Goal: Task Accomplishment & Management: Manage account settings

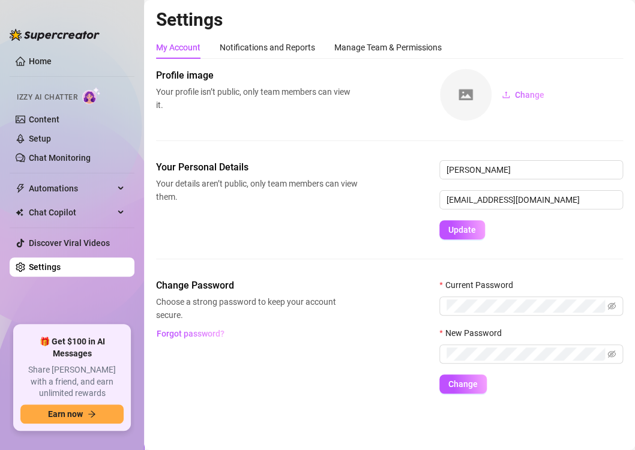
click at [61, 272] on link "Settings" at bounding box center [45, 267] width 32 height 10
click at [354, 49] on div "Manage Team & Permissions" at bounding box center [389, 47] width 108 height 13
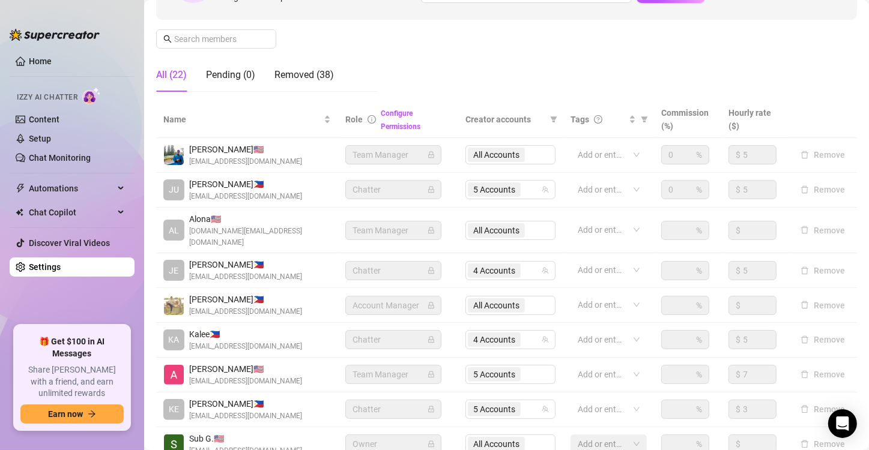
scroll to position [168, 0]
click at [508, 264] on span "4 Accounts" at bounding box center [494, 270] width 42 height 13
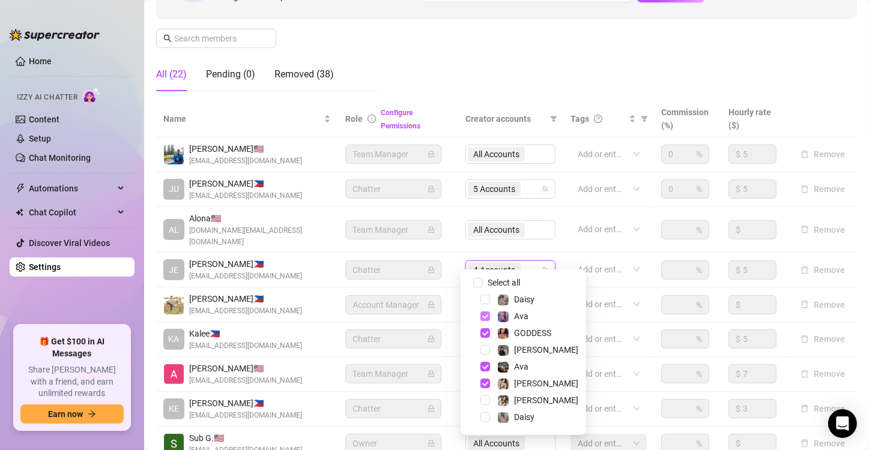
click at [484, 317] on span "Select tree node" at bounding box center [486, 317] width 10 height 10
click at [481, 281] on input "Select all" at bounding box center [478, 283] width 10 height 10
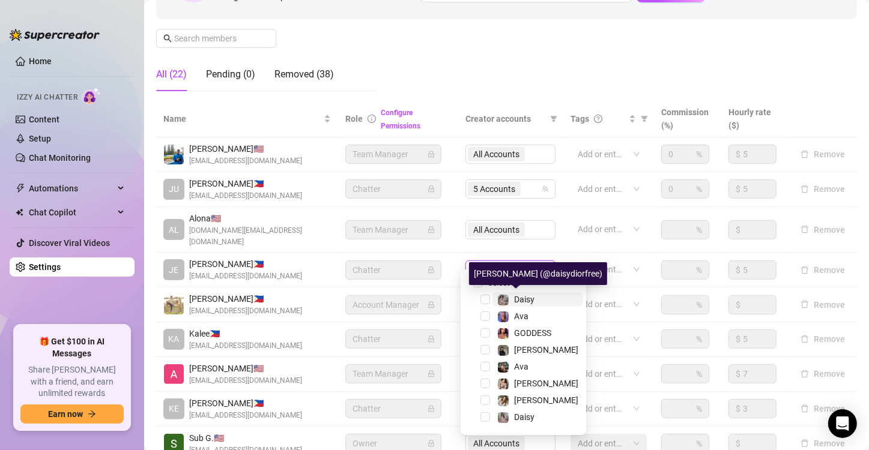
click at [528, 304] on span "Daisy" at bounding box center [524, 300] width 20 height 10
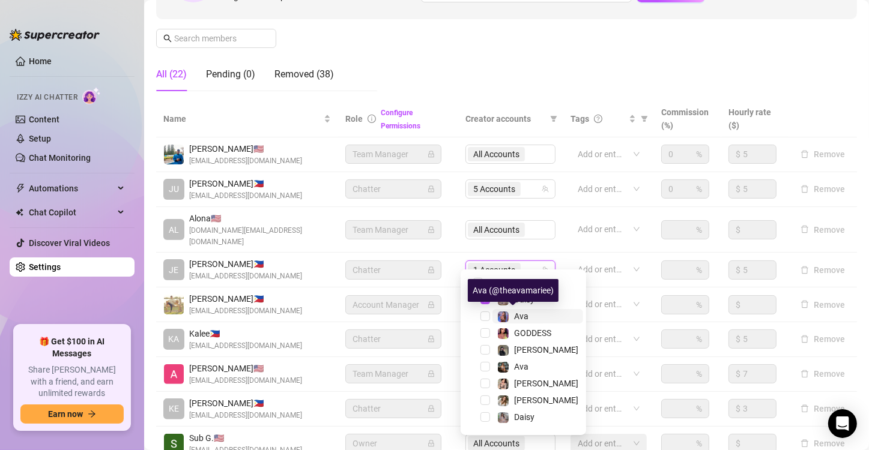
click at [524, 318] on span "Ava" at bounding box center [521, 317] width 14 height 10
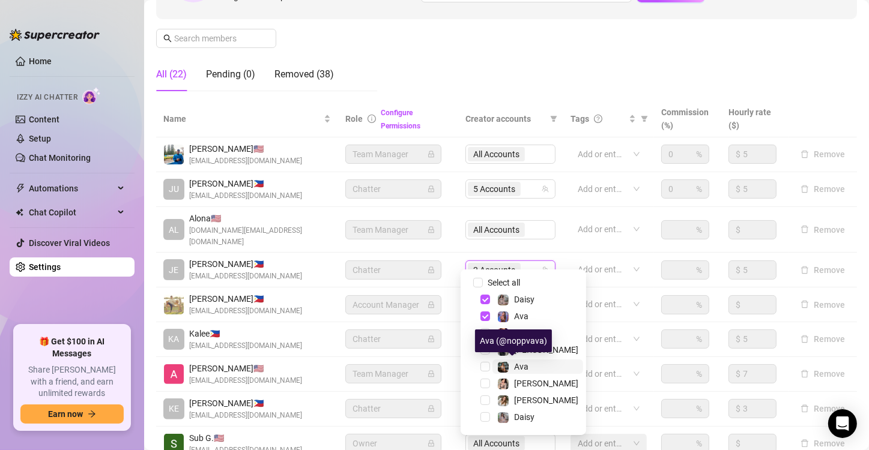
click at [514, 362] on div "Ava" at bounding box center [512, 367] width 31 height 14
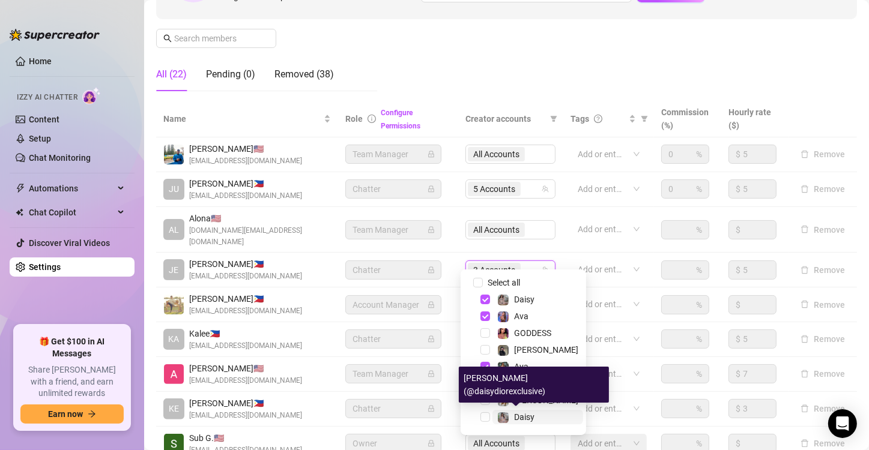
click at [505, 422] on img at bounding box center [503, 418] width 11 height 11
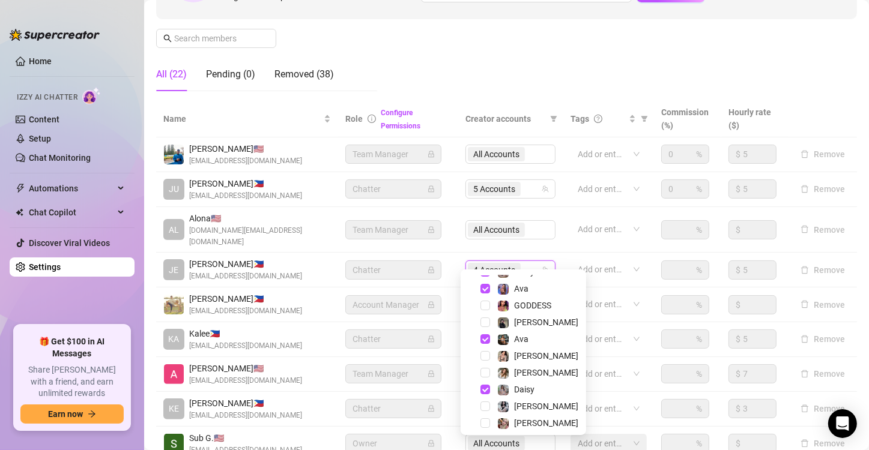
scroll to position [31, 0]
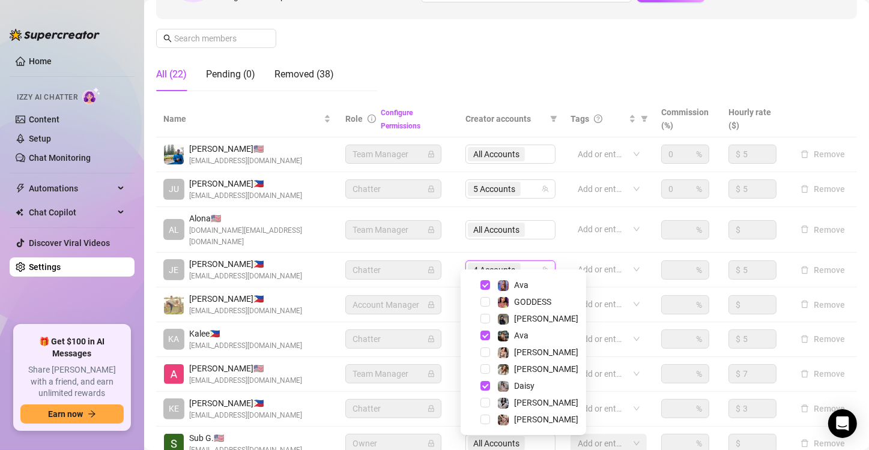
click at [554, 238] on td "All Accounts" at bounding box center [510, 230] width 105 height 46
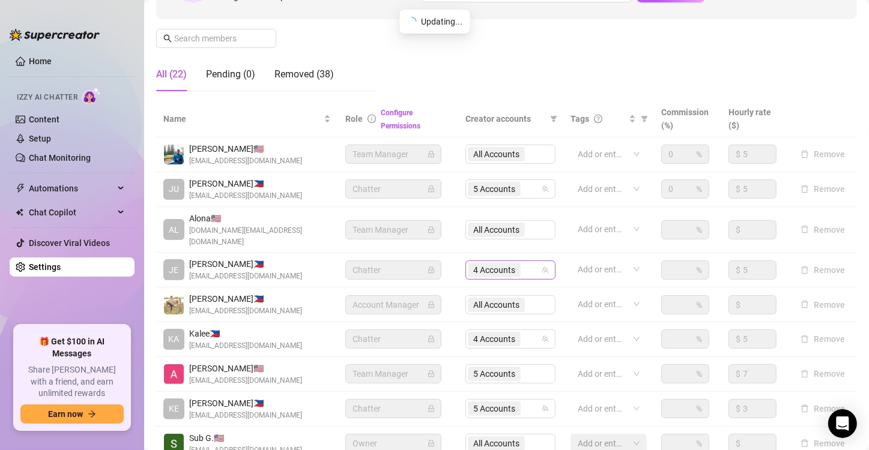
click at [515, 263] on span "4 Accounts" at bounding box center [494, 270] width 53 height 14
click at [549, 67] on div "Manage Team Members Manage your team members, their commission and hourly rate,…" at bounding box center [506, 0] width 701 height 201
click at [521, 262] on div "4 Accounts" at bounding box center [504, 270] width 73 height 17
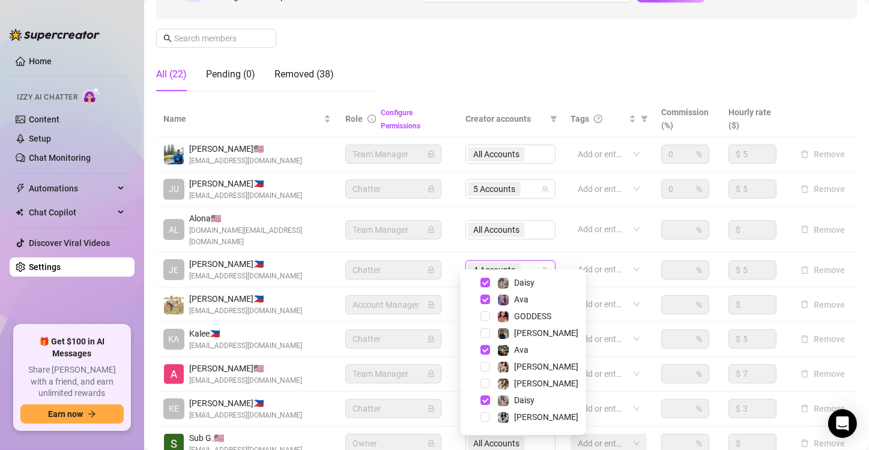
scroll to position [0, 0]
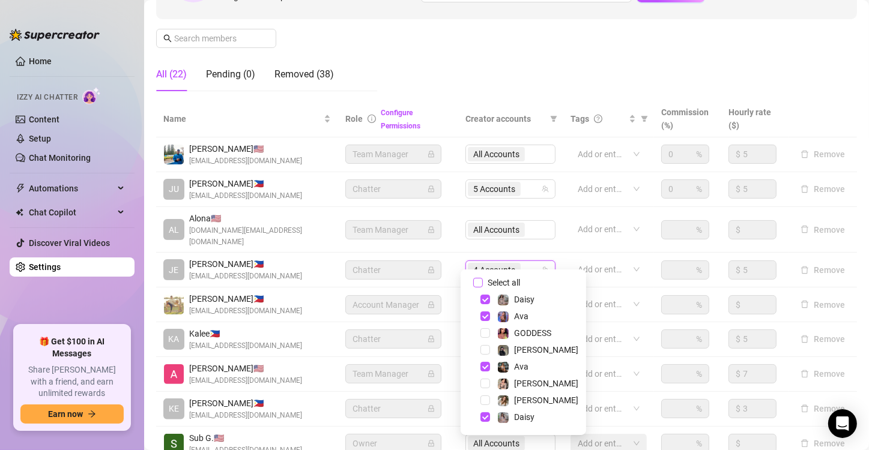
click at [494, 282] on span "Select all" at bounding box center [504, 282] width 42 height 13
click at [483, 282] on input "Select all" at bounding box center [478, 283] width 10 height 10
click at [494, 282] on span "Select all" at bounding box center [504, 282] width 42 height 13
click at [483, 282] on input "Select all" at bounding box center [478, 283] width 10 height 10
checkbox input "false"
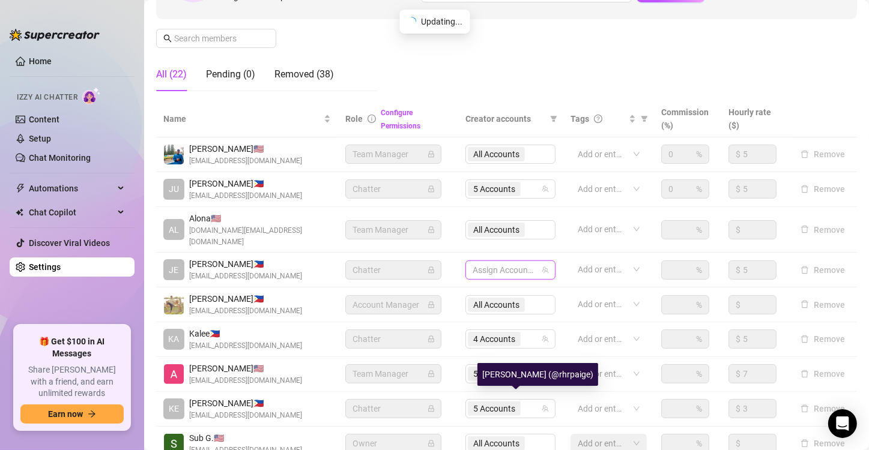
click at [523, 383] on div "[PERSON_NAME] (@rhrpaige)" at bounding box center [538, 374] width 121 height 23
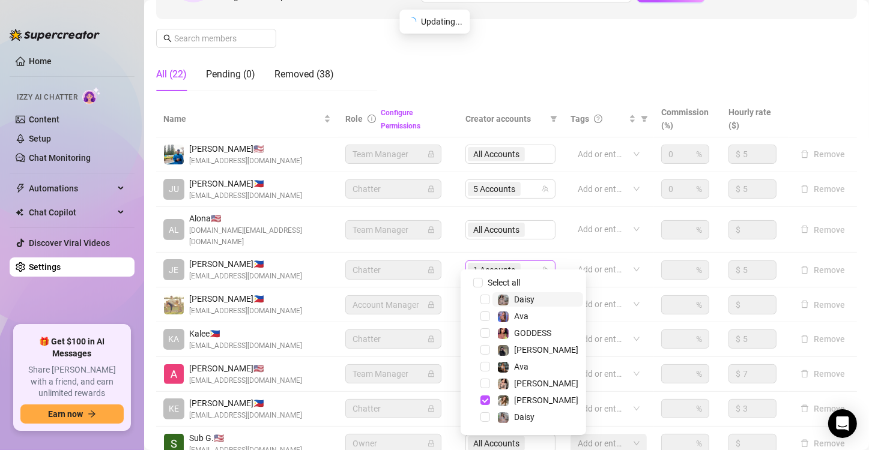
click at [514, 263] on span "1 Accounts" at bounding box center [494, 270] width 53 height 14
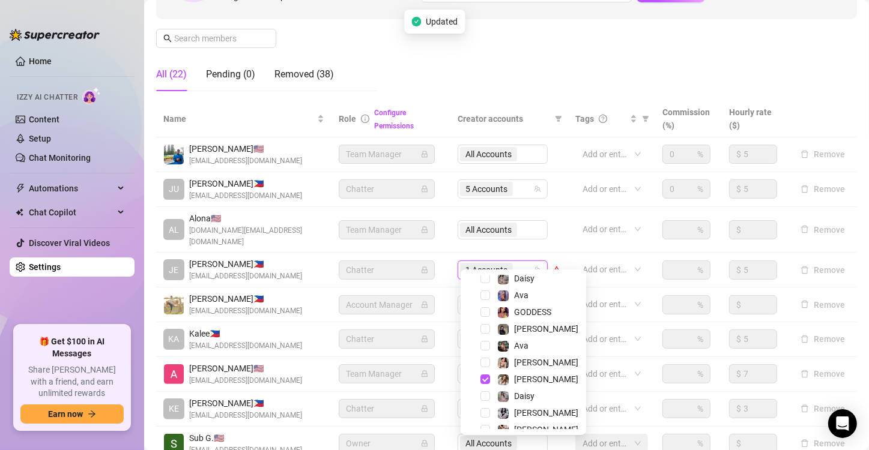
scroll to position [31, 0]
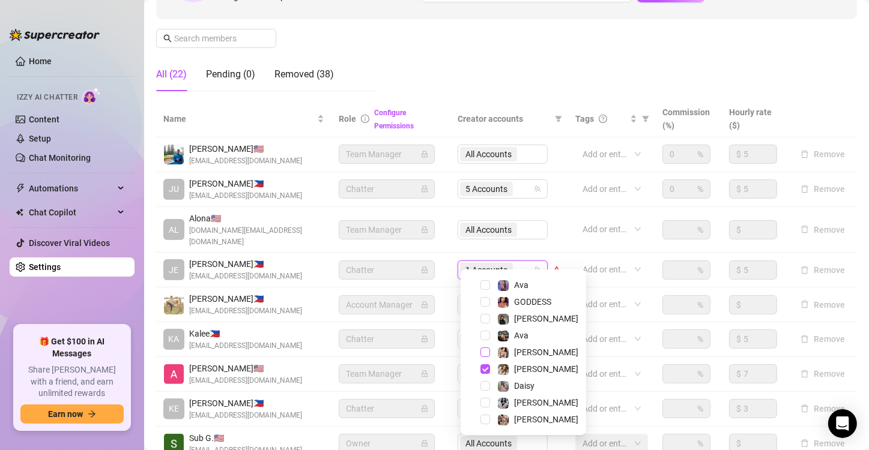
click at [485, 353] on span "Select tree node" at bounding box center [486, 353] width 10 height 10
click at [482, 369] on span "Select tree node" at bounding box center [486, 370] width 10 height 10
click at [487, 303] on span "Select tree node" at bounding box center [486, 302] width 10 height 10
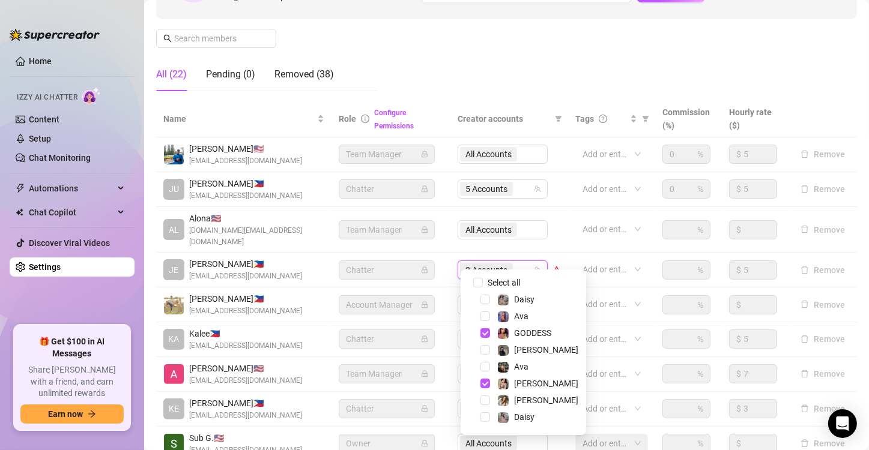
drag, startPoint x: 568, startPoint y: 298, endPoint x: 566, endPoint y: 285, distance: 12.7
click at [566, 285] on div "Select all Daisy Ava GODDESS [PERSON_NAME] [PERSON_NAME] [PERSON_NAME] [PERSON_…" at bounding box center [524, 353] width 126 height 166
click at [559, 255] on td "2 Accounts" at bounding box center [509, 270] width 118 height 35
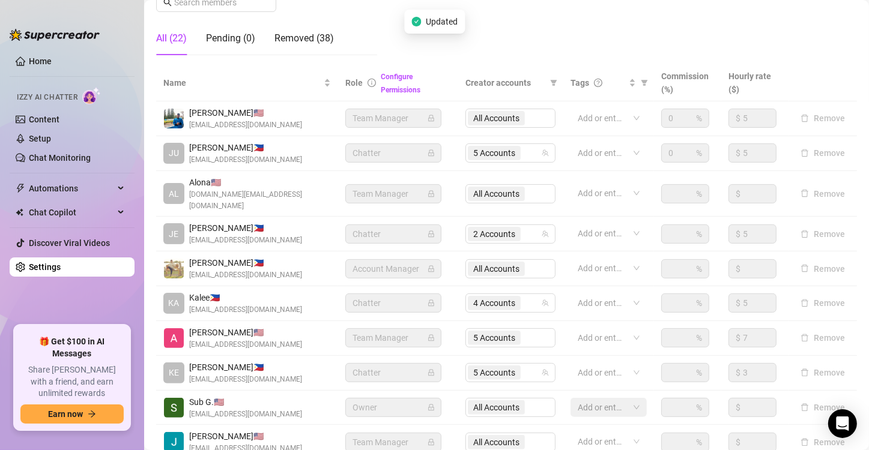
scroll to position [194, 0]
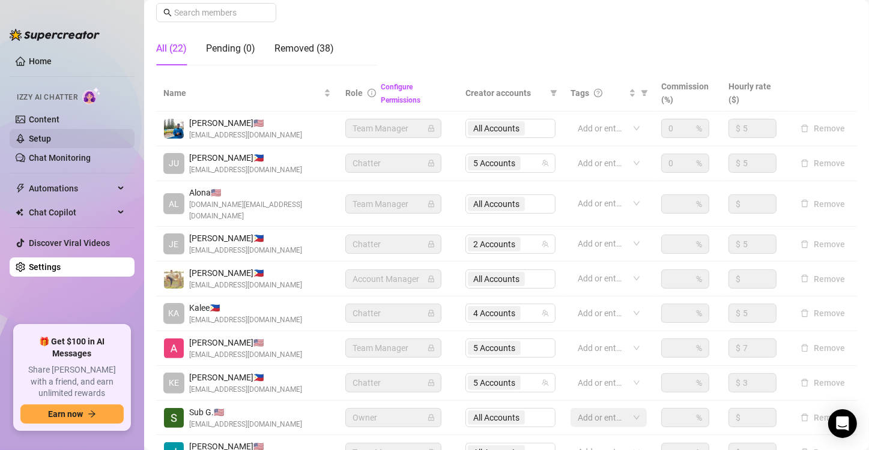
click at [31, 135] on link "Setup" at bounding box center [40, 139] width 22 height 10
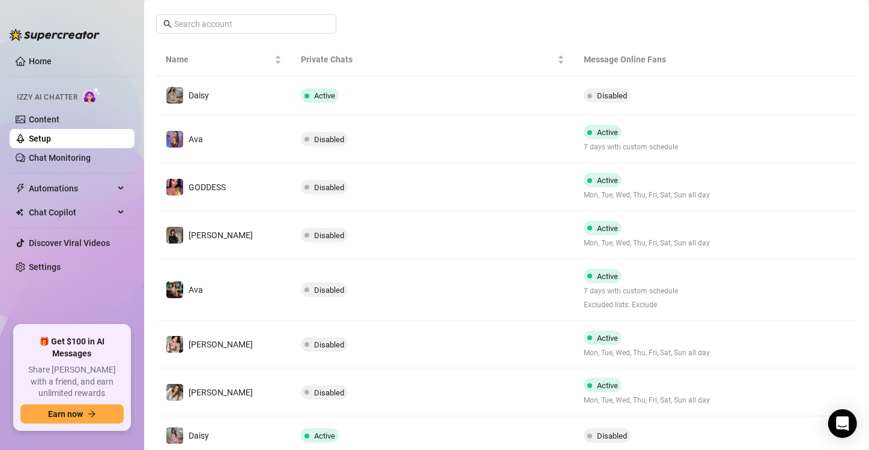
scroll to position [189, 0]
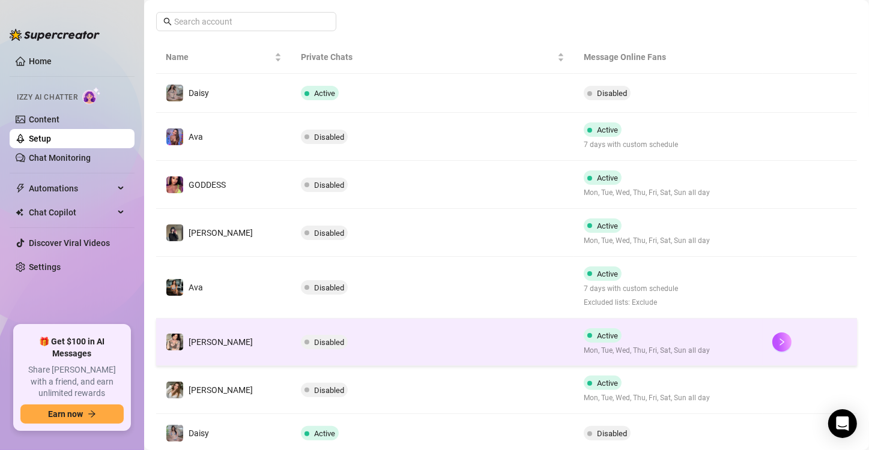
click at [314, 339] on span "Disabled" at bounding box center [329, 342] width 30 height 9
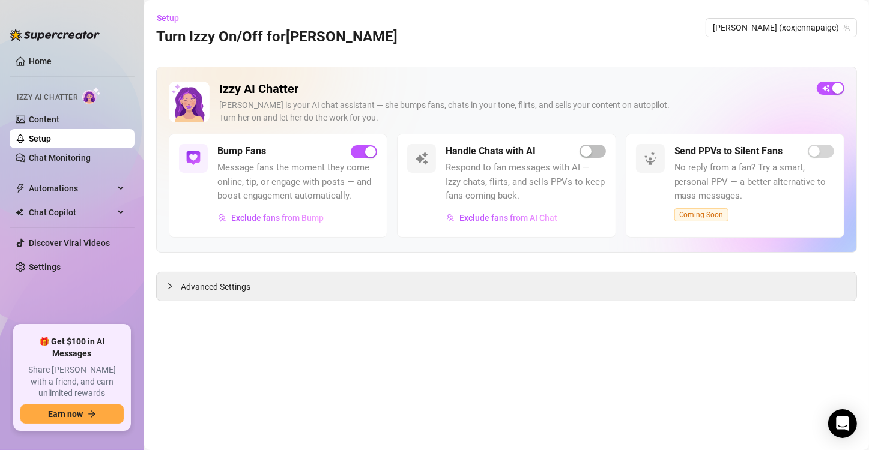
click at [33, 139] on link "Setup" at bounding box center [40, 139] width 22 height 10
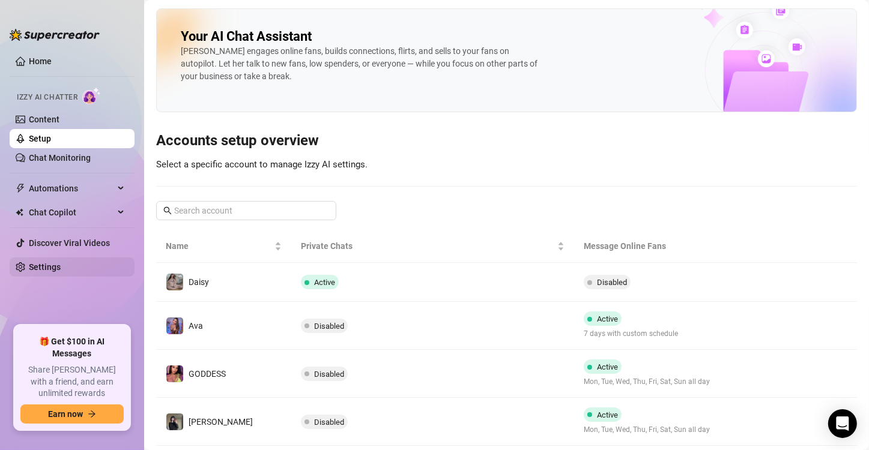
click at [33, 269] on link "Settings" at bounding box center [45, 267] width 32 height 10
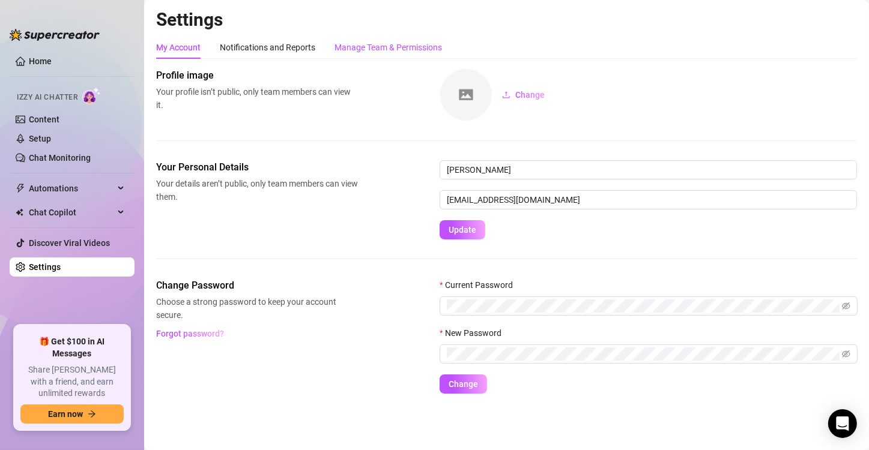
click at [356, 41] on div "Manage Team & Permissions" at bounding box center [389, 47] width 108 height 13
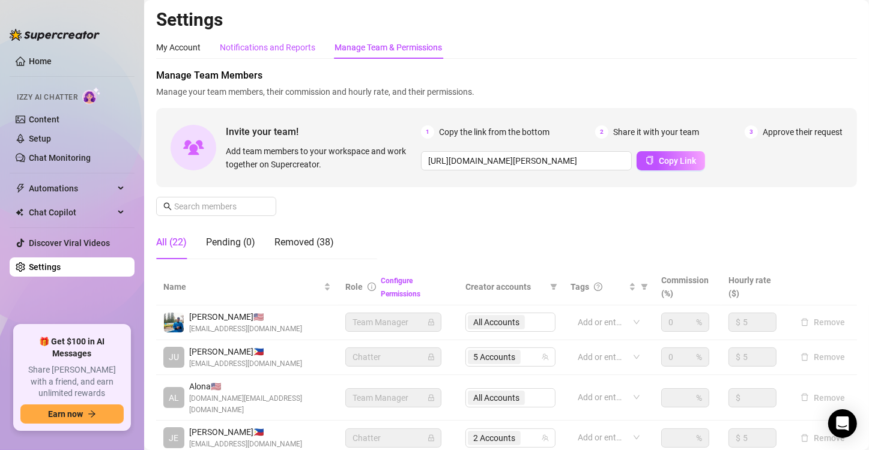
click at [290, 44] on div "Notifications and Reports" at bounding box center [268, 47] width 96 height 13
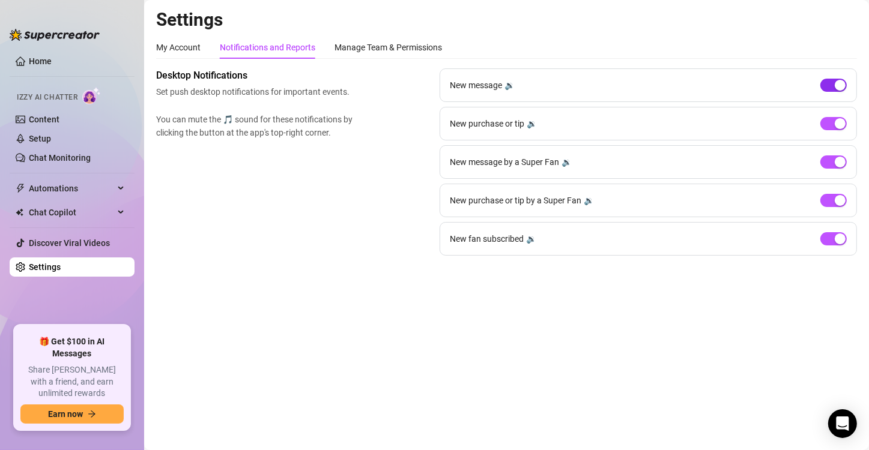
click at [635, 84] on button "button" at bounding box center [833, 85] width 26 height 13
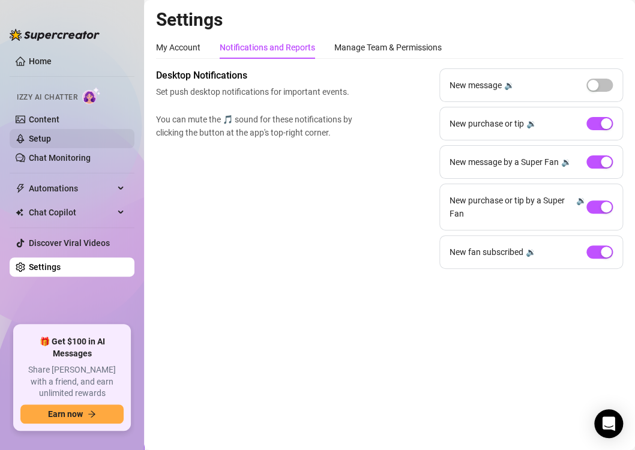
click at [38, 139] on link "Setup" at bounding box center [40, 139] width 22 height 10
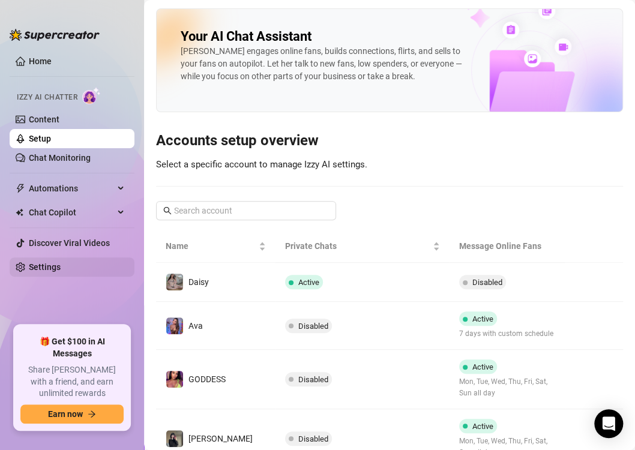
click at [42, 270] on link "Settings" at bounding box center [45, 267] width 32 height 10
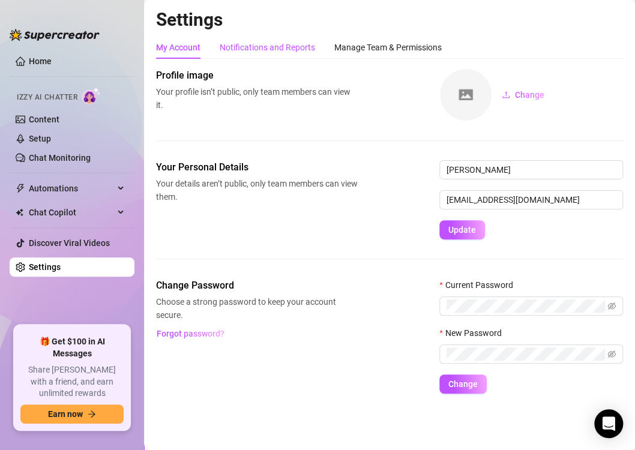
click at [291, 45] on div "Notifications and Reports" at bounding box center [268, 47] width 96 height 13
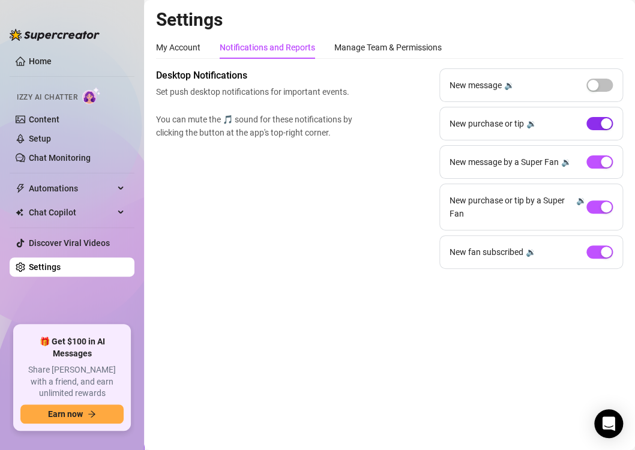
click at [600, 125] on button "button" at bounding box center [600, 123] width 26 height 13
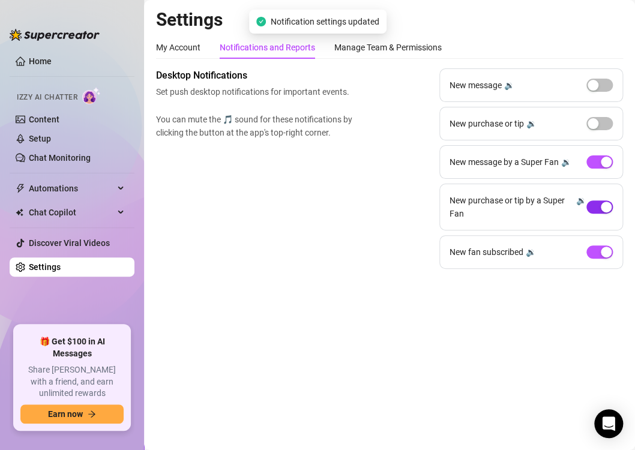
click at [598, 208] on span "button" at bounding box center [600, 207] width 26 height 13
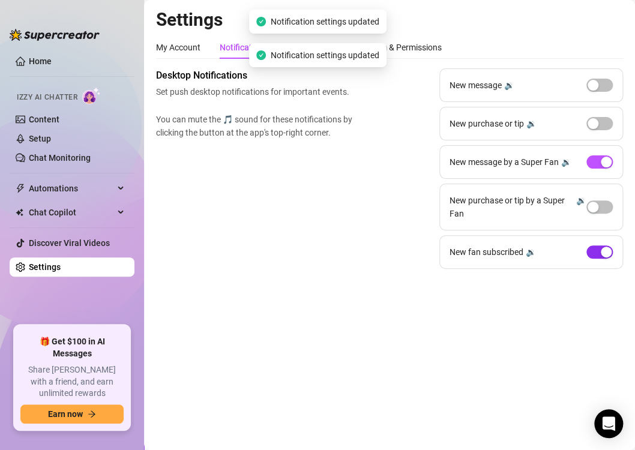
click at [598, 250] on span "button" at bounding box center [600, 252] width 26 height 13
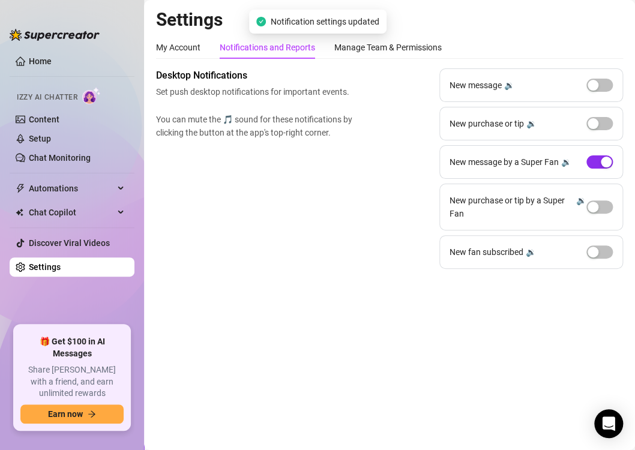
click at [611, 161] on div "button" at bounding box center [606, 162] width 11 height 11
